Goal: Communication & Community: Answer question/provide support

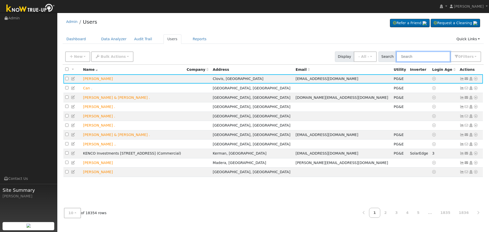
click at [413, 58] on input "text" at bounding box center [423, 56] width 54 height 10
paste input "[PERSON_NAME]"
type input "[PERSON_NAME]"
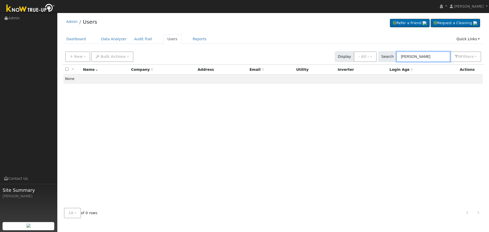
drag, startPoint x: 410, startPoint y: 55, endPoint x: 343, endPoint y: 49, distance: 66.8
click at [355, 50] on div "New Add User Quick Add Quick Connect Quick Convert Lead Bulk Actions Send Email…" at bounding box center [273, 56] width 418 height 12
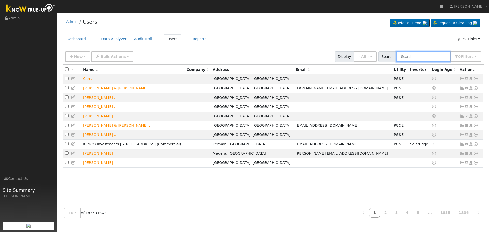
drag, startPoint x: 418, startPoint y: 57, endPoint x: 416, endPoint y: 59, distance: 2.8
click at [417, 57] on input "text" at bounding box center [423, 56] width 54 height 10
paste input "[PERSON_NAME]"
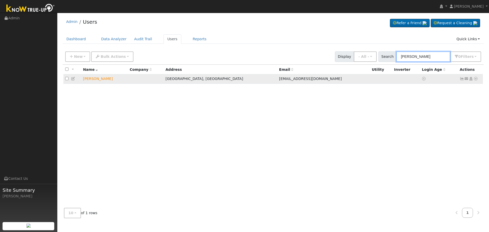
type input "[PERSON_NAME]"
click at [465, 80] on icon at bounding box center [466, 79] width 5 height 4
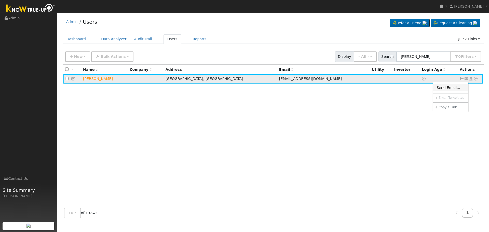
click at [448, 86] on link "Send Email..." at bounding box center [450, 87] width 35 height 7
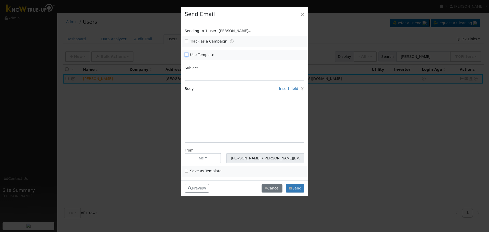
click at [187, 55] on input "Use Template" at bounding box center [187, 55] width 4 height 4
checkbox input "true"
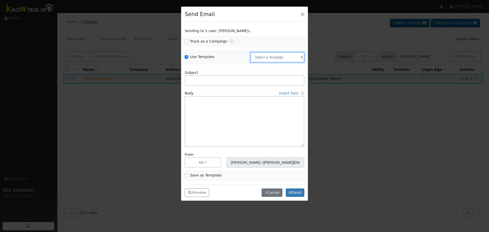
click at [276, 56] on input "text" at bounding box center [277, 57] width 54 height 10
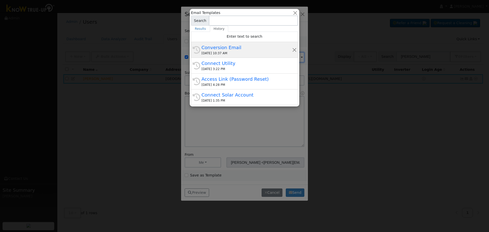
click at [233, 49] on div "Conversion Email" at bounding box center [246, 47] width 91 height 7
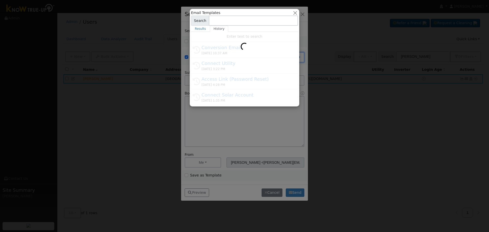
type input "Conversion Email"
type input "Connect Your Utility Account"
type textarea "Dear {user_fname}, The first step is to connect your electric utility account. …"
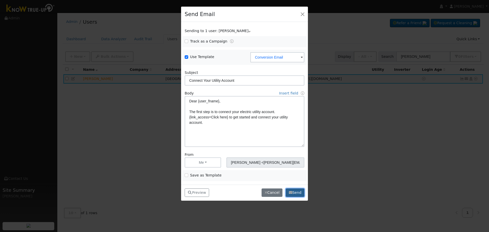
click at [294, 188] on button "Send" at bounding box center [295, 192] width 19 height 9
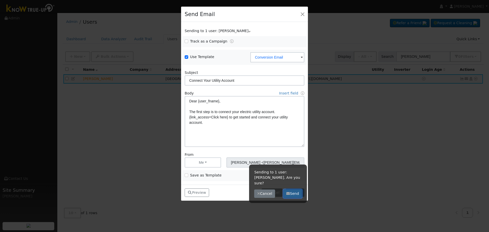
click at [293, 189] on button "Send" at bounding box center [292, 193] width 19 height 9
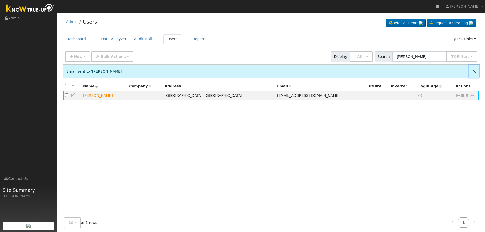
click at [475, 72] on button "Close" at bounding box center [474, 71] width 11 height 12
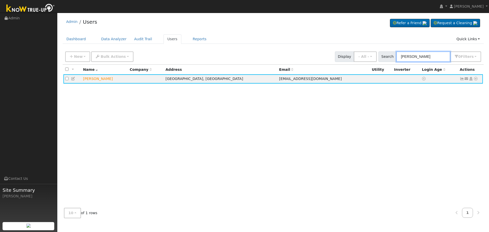
drag, startPoint x: 442, startPoint y: 59, endPoint x: 329, endPoint y: 34, distance: 116.0
click at [330, 35] on div "Admin Users Refer a Friend Request a Cleaning" at bounding box center [273, 118] width 426 height 207
